Goal: Task Accomplishment & Management: Use online tool/utility

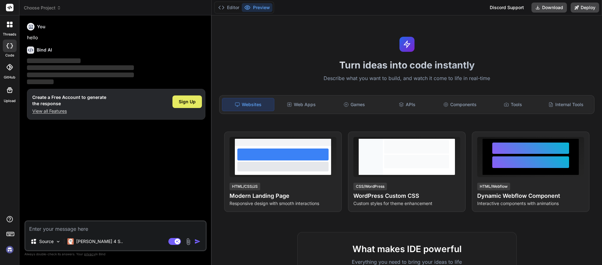
click at [185, 106] on div "Sign Up" at bounding box center [186, 101] width 29 height 13
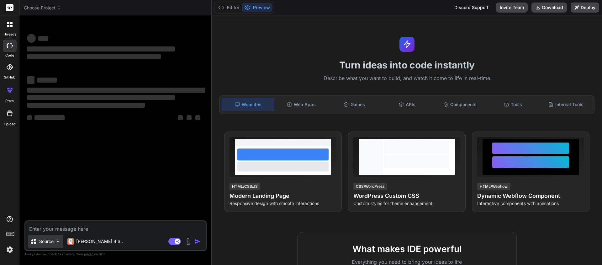
click at [60, 242] on img at bounding box center [57, 241] width 5 height 5
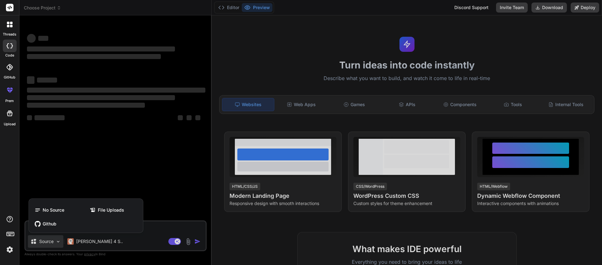
click at [60, 242] on div at bounding box center [301, 132] width 602 height 265
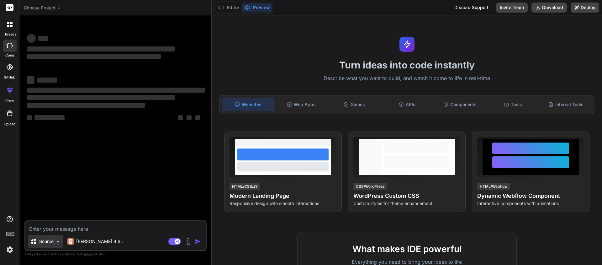
click at [60, 242] on img at bounding box center [57, 241] width 5 height 5
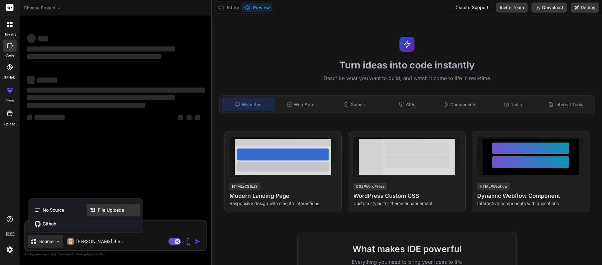
click at [122, 207] on span "File Uploads" at bounding box center [111, 210] width 26 height 6
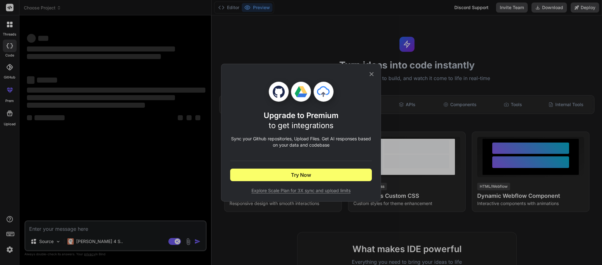
click at [372, 75] on icon at bounding box center [371, 74] width 7 height 7
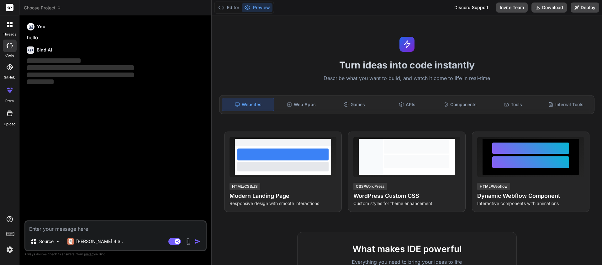
click at [188, 242] on img at bounding box center [188, 241] width 7 height 7
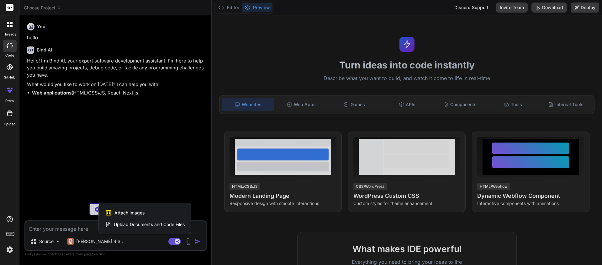
click at [182, 223] on span "Upload Documents and Code Files" at bounding box center [149, 224] width 71 height 6
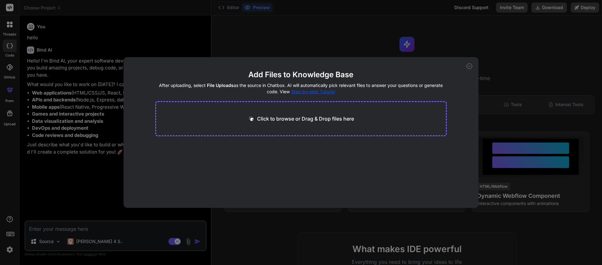
click at [331, 118] on p "Click to browse or Drag & Drop files here" at bounding box center [305, 119] width 97 height 8
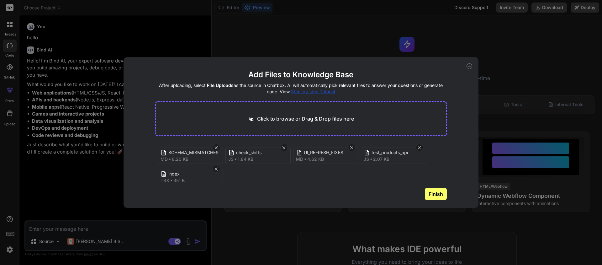
click at [470, 67] on icon at bounding box center [469, 66] width 6 height 6
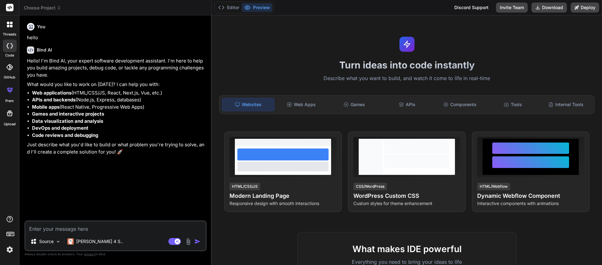
click at [15, 118] on div at bounding box center [9, 113] width 15 height 15
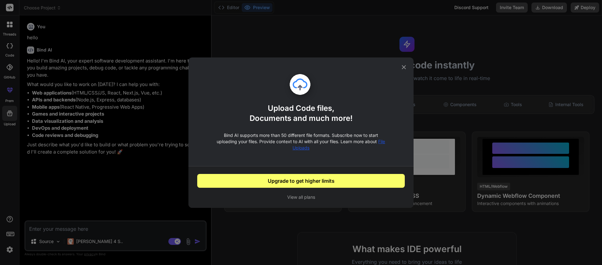
click at [301, 196] on button "View all plans" at bounding box center [300, 197] width 207 height 6
click at [403, 66] on icon at bounding box center [404, 67] width 4 height 4
type textarea "x"
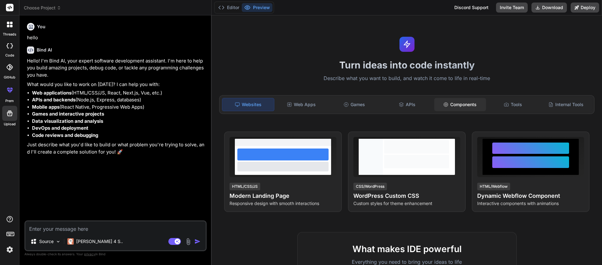
click at [459, 102] on div "Components" at bounding box center [460, 104] width 52 height 13
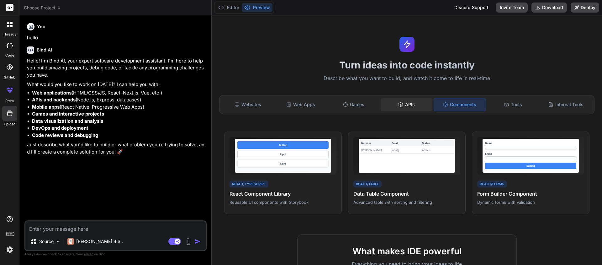
click at [401, 100] on div "APIs" at bounding box center [407, 104] width 52 height 13
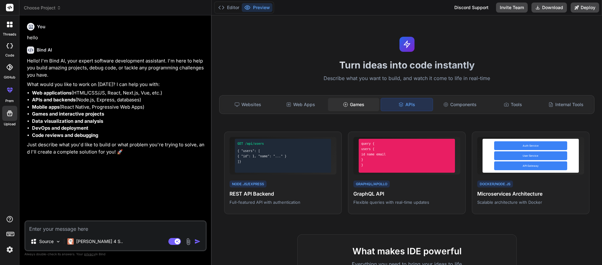
click at [371, 102] on div "Games" at bounding box center [354, 104] width 52 height 13
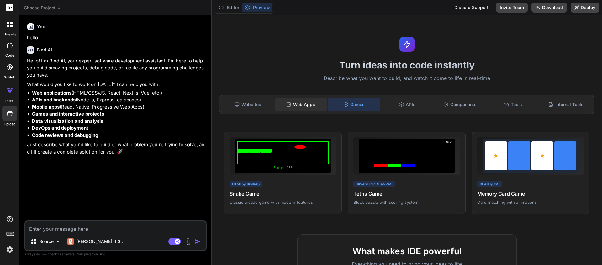
click at [306, 103] on div "Web Apps" at bounding box center [301, 104] width 52 height 13
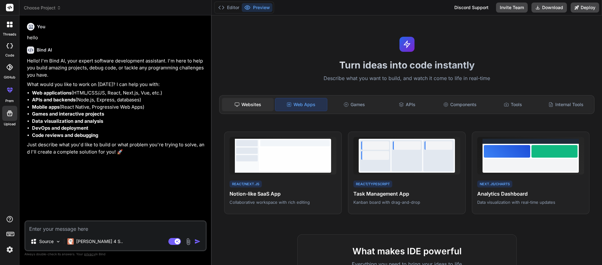
click at [270, 106] on div "Websites" at bounding box center [248, 104] width 52 height 13
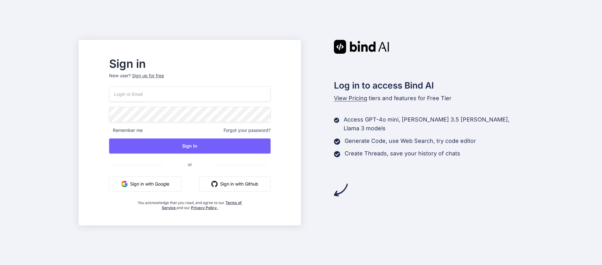
click at [181, 178] on button "Sign in with Google" at bounding box center [145, 183] width 72 height 15
